Goal: Transaction & Acquisition: Purchase product/service

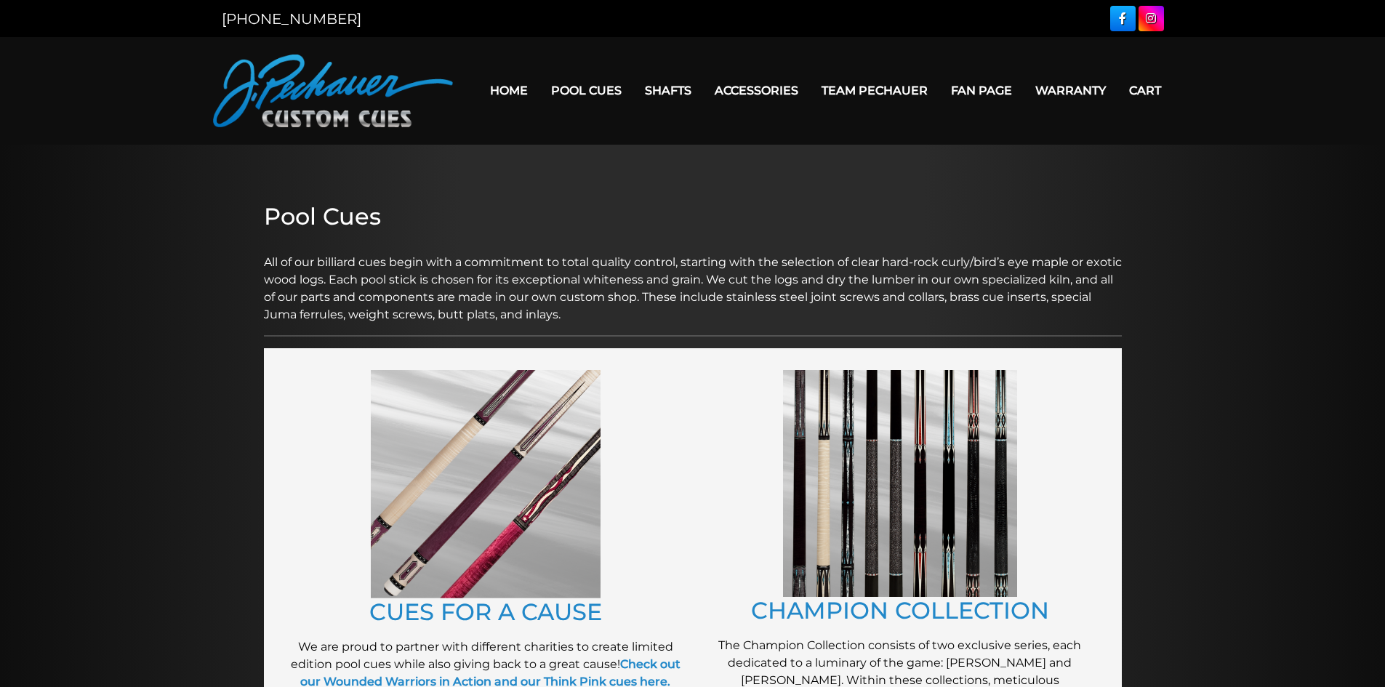
click at [1149, 79] on link "Cart" at bounding box center [1145, 90] width 55 height 37
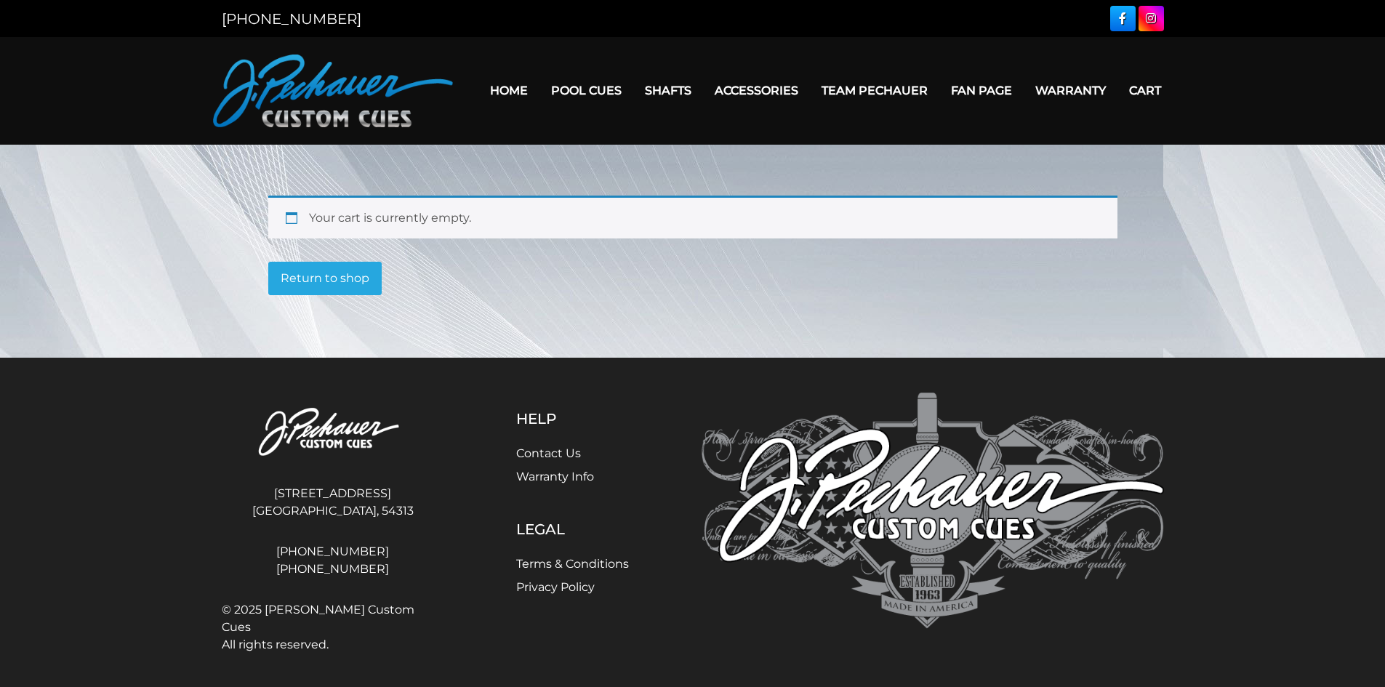
click at [506, 97] on link "Home" at bounding box center [508, 90] width 61 height 37
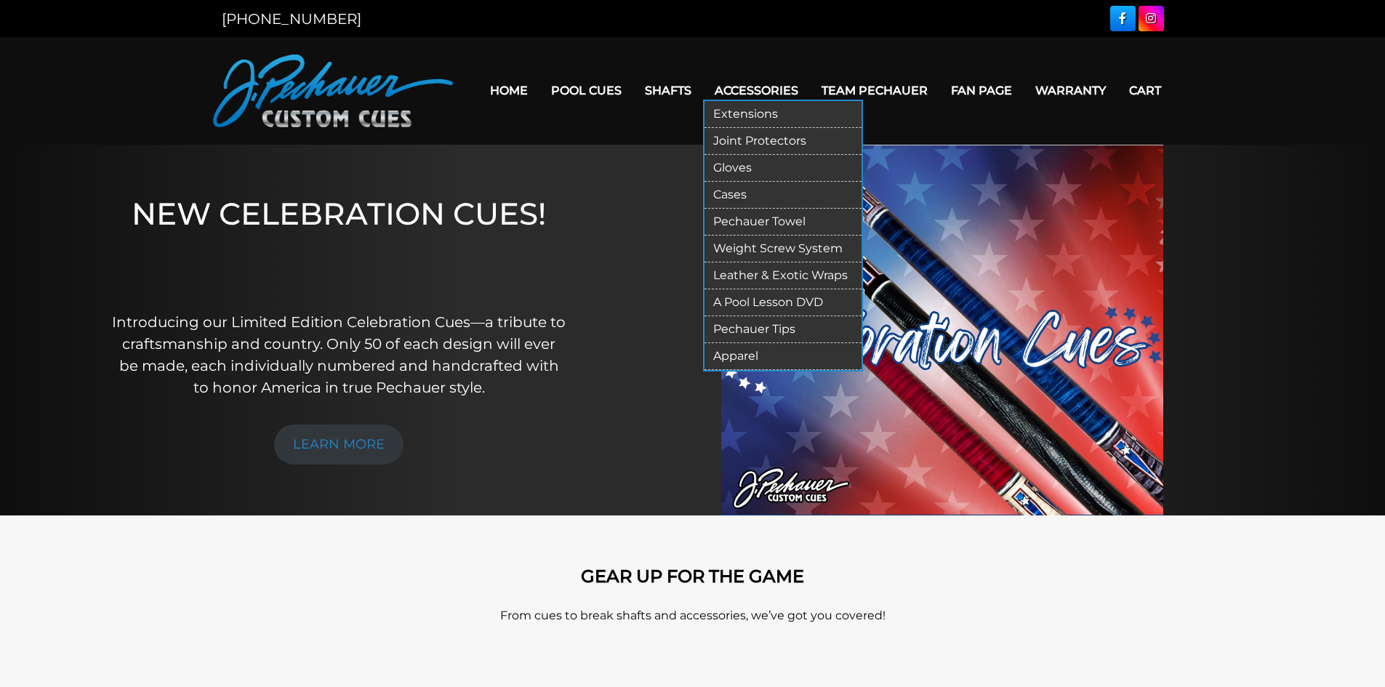
click at [755, 194] on link "Cases" at bounding box center [783, 195] width 157 height 27
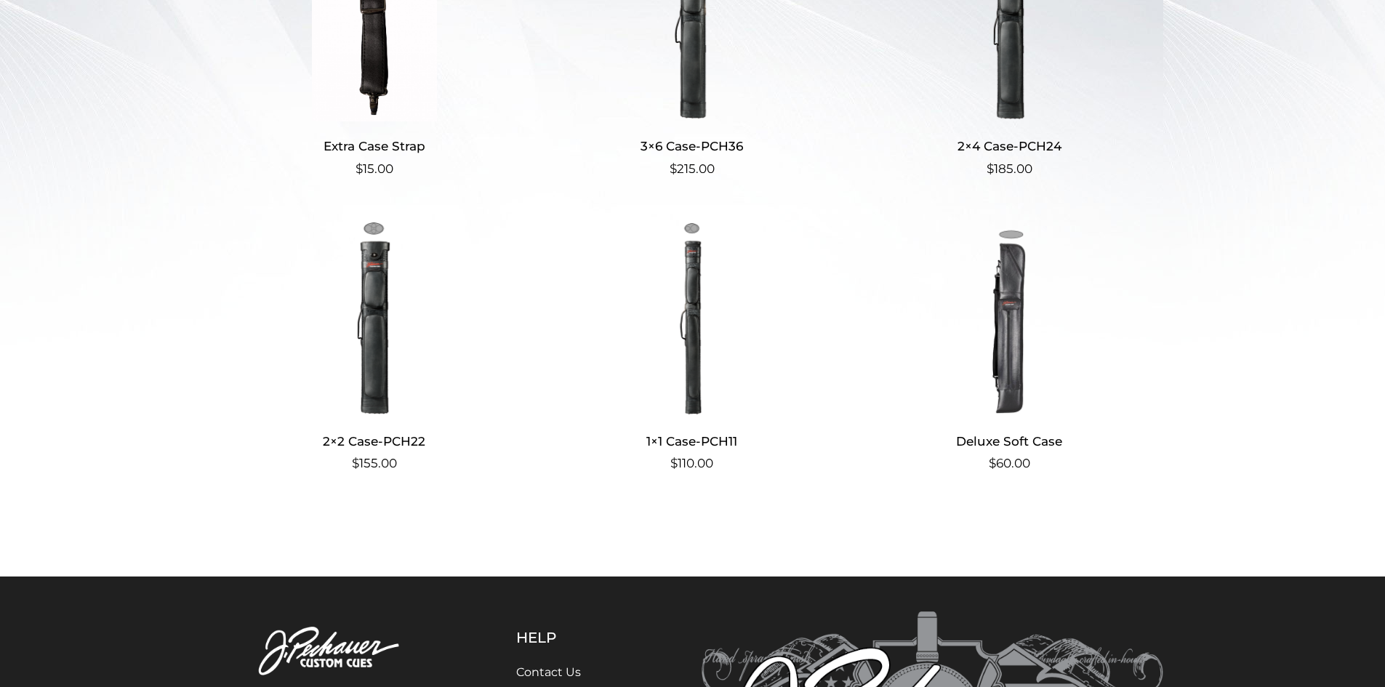
scroll to position [498, 0]
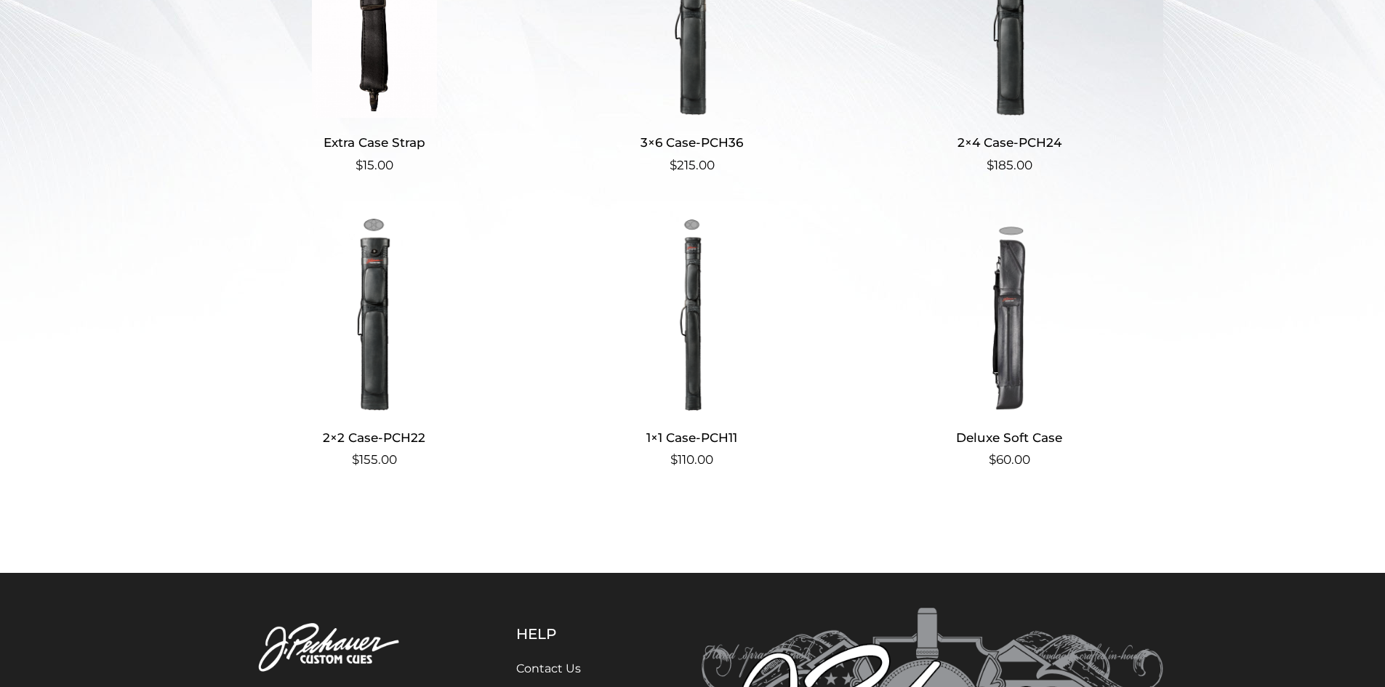
click at [373, 300] on img at bounding box center [374, 314] width 283 height 196
